Goal: Book appointment/travel/reservation

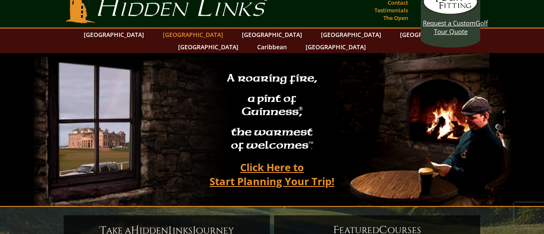
scroll to position [13, 0]
click at [176, 32] on link "[GEOGRAPHIC_DATA]" at bounding box center [193, 34] width 69 height 12
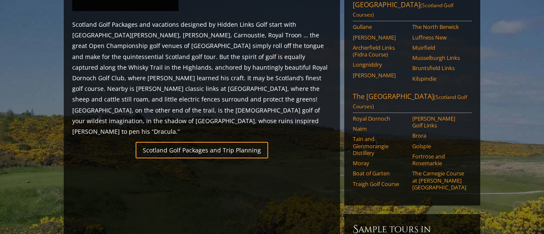
scroll to position [507, 0]
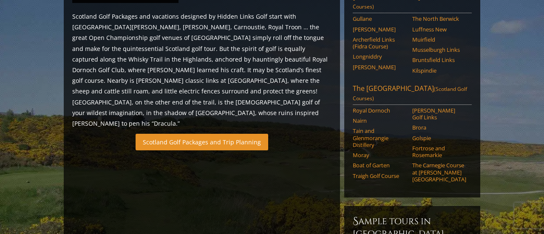
click at [199, 134] on link "Scotland Golf Packages and Trip Planning" at bounding box center [202, 142] width 133 height 17
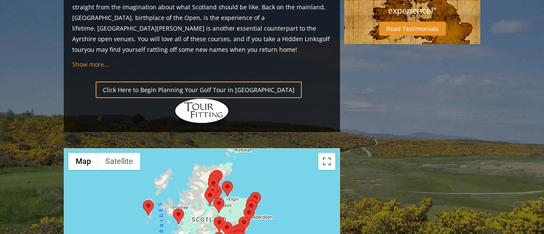
scroll to position [929, 0]
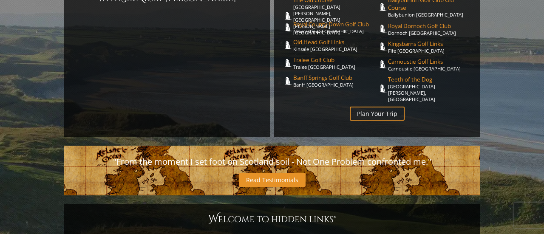
scroll to position [196, 0]
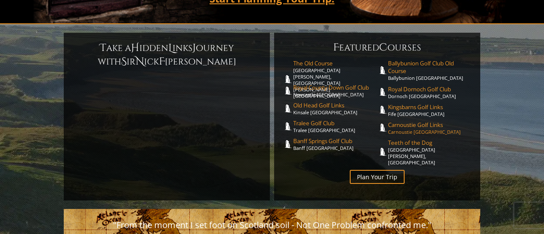
click at [393, 121] on span "Carnoustie Golf Links" at bounding box center [430, 125] width 84 height 8
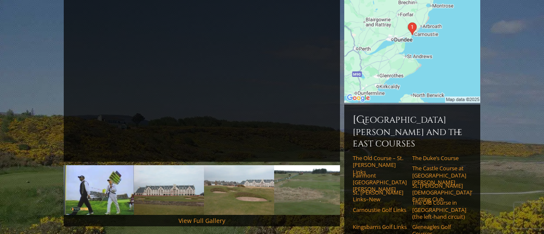
scroll to position [145, 0]
